Goal: Information Seeking & Learning: Learn about a topic

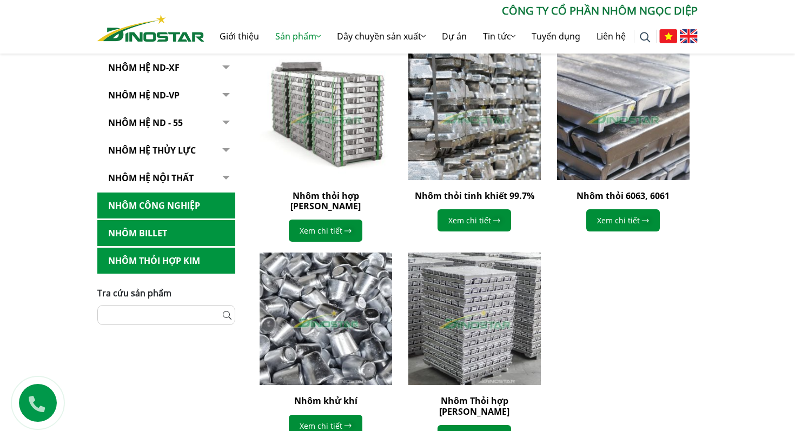
scroll to position [326, 0]
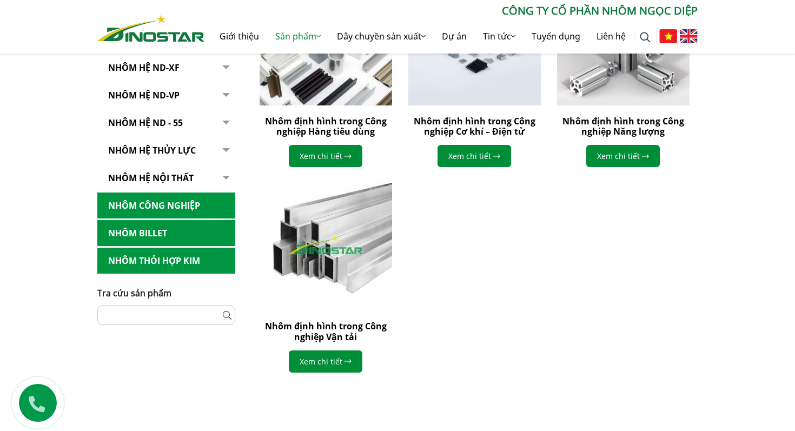
scroll to position [565, 0]
